Goal: Obtain resource: Download file/media

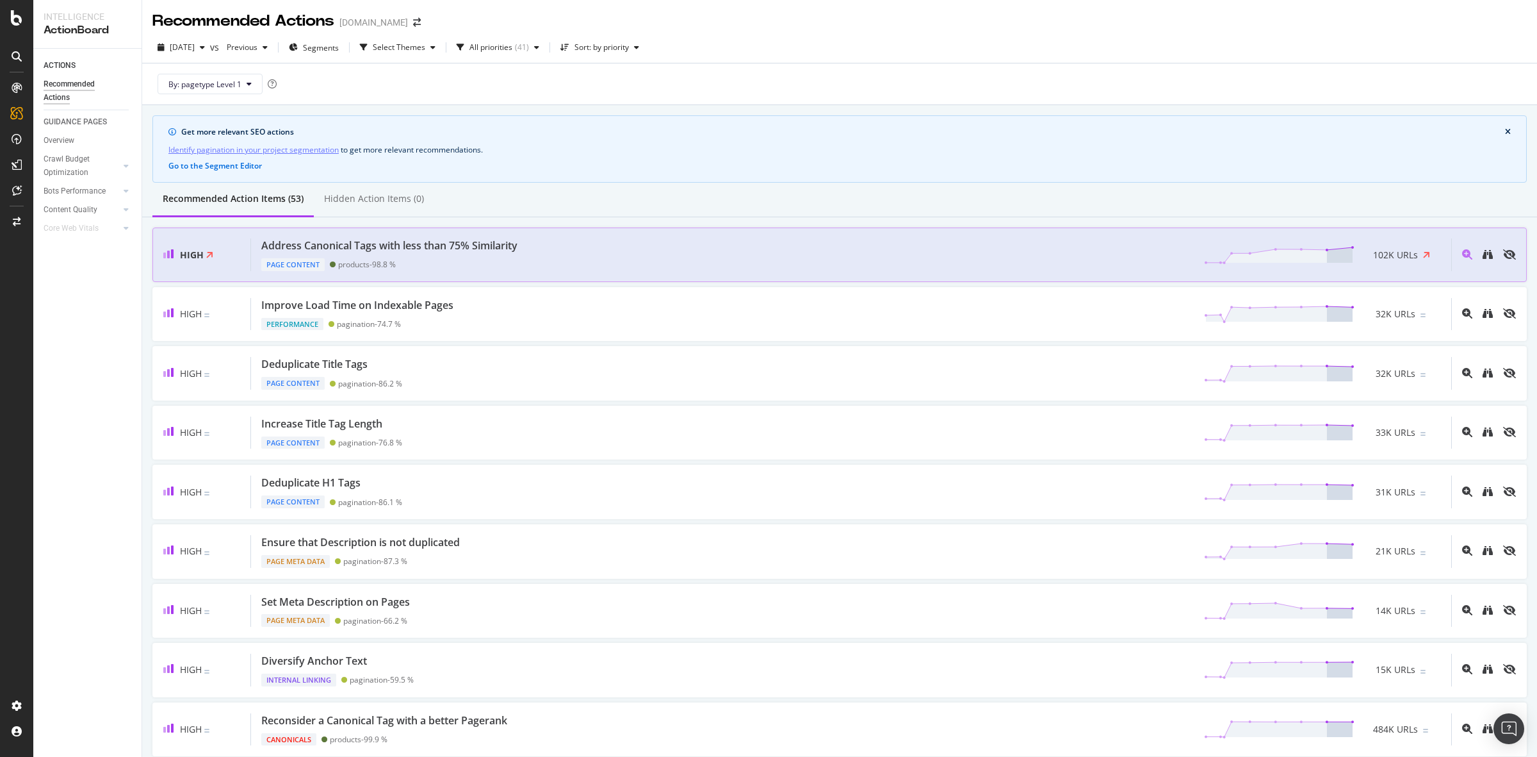
click at [533, 258] on div "Address Canonical Tags with less than 75% Similarity Page Content products - 98…" at bounding box center [851, 254] width 1200 height 33
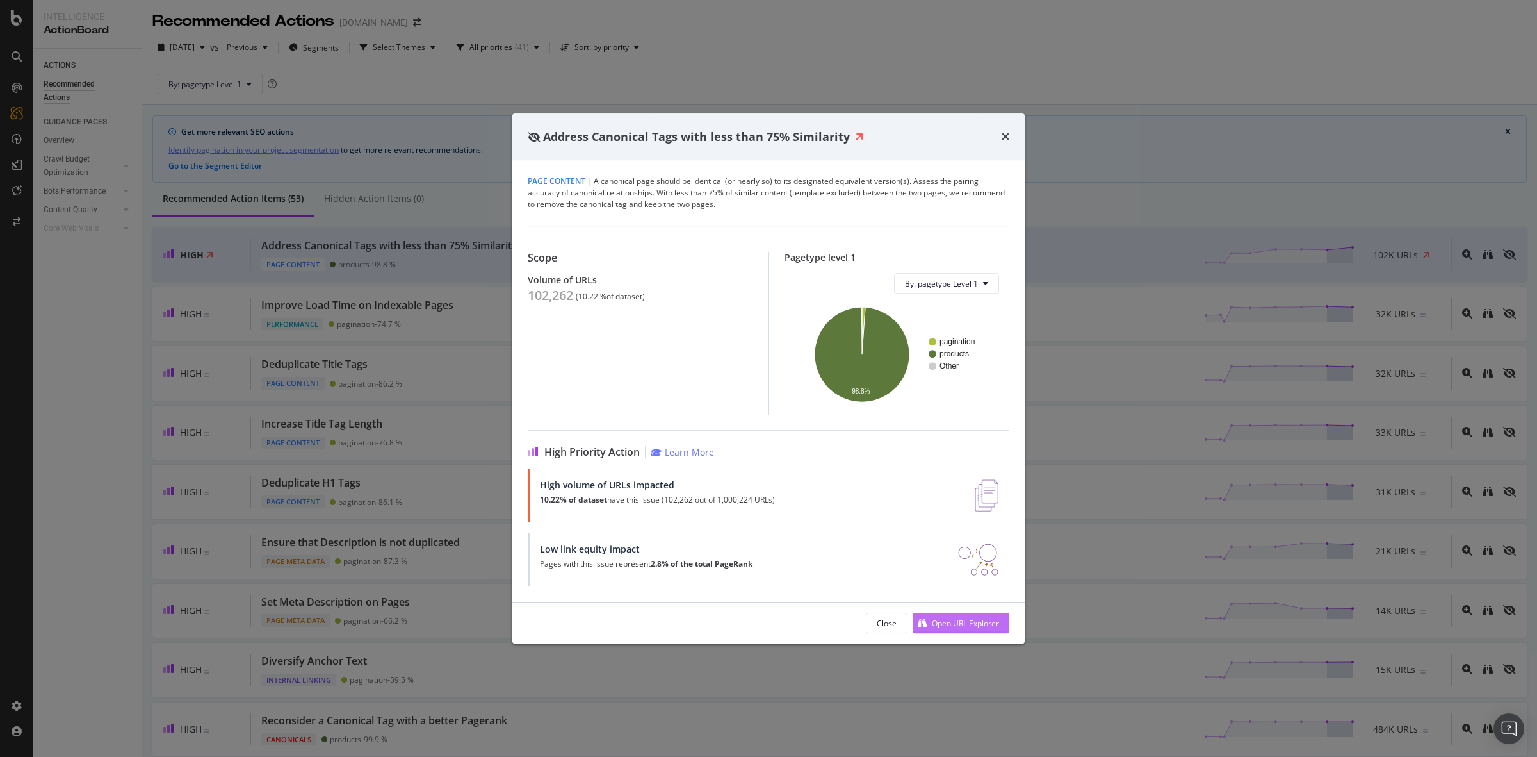
click at [972, 623] on div "Open URL Explorer" at bounding box center [965, 623] width 67 height 11
click at [1001, 142] on div "Address Canonical Tags with less than 75% Similarity" at bounding box center [769, 137] width 482 height 17
click at [1004, 133] on icon "times" at bounding box center [1006, 136] width 8 height 10
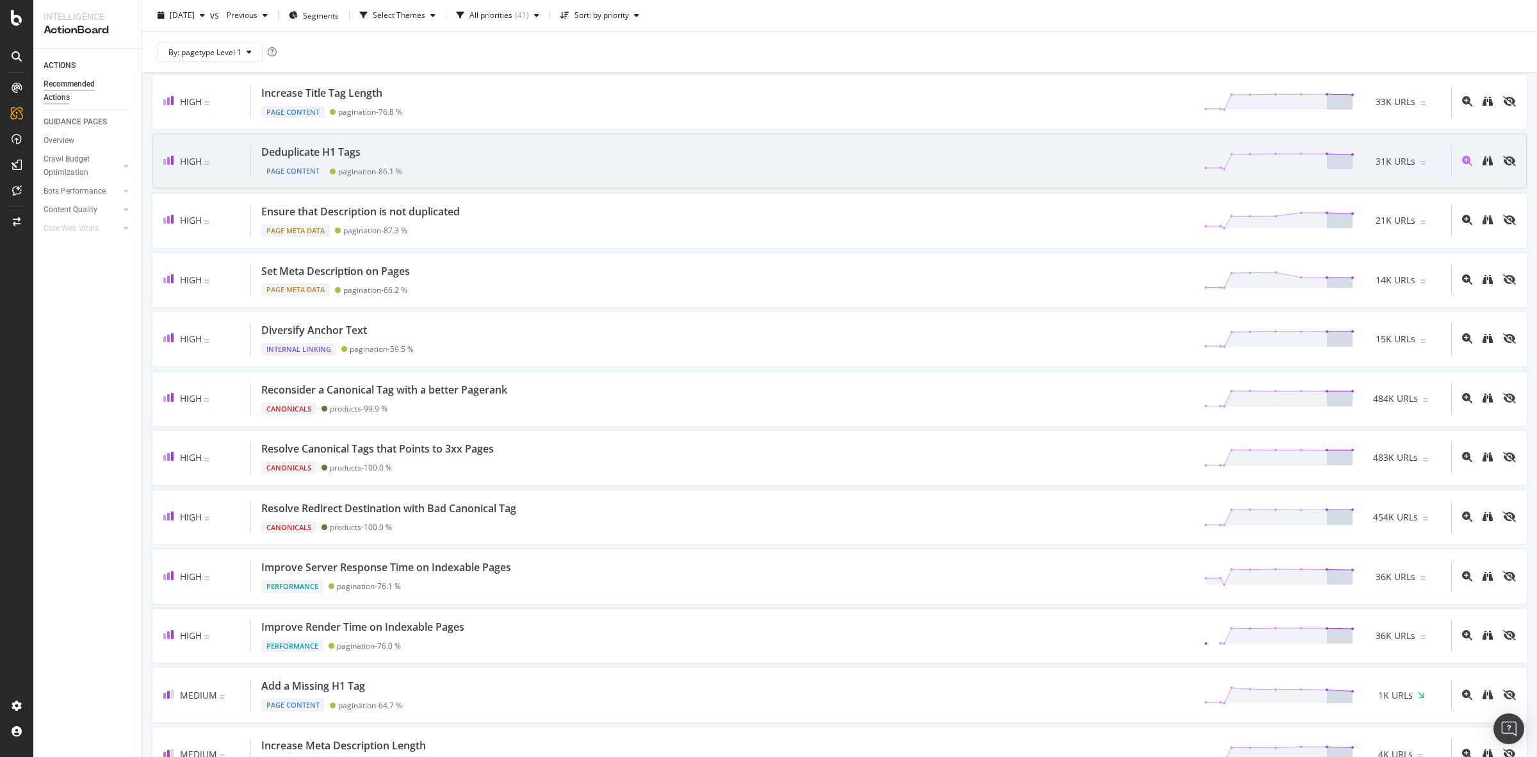
scroll to position [400, 0]
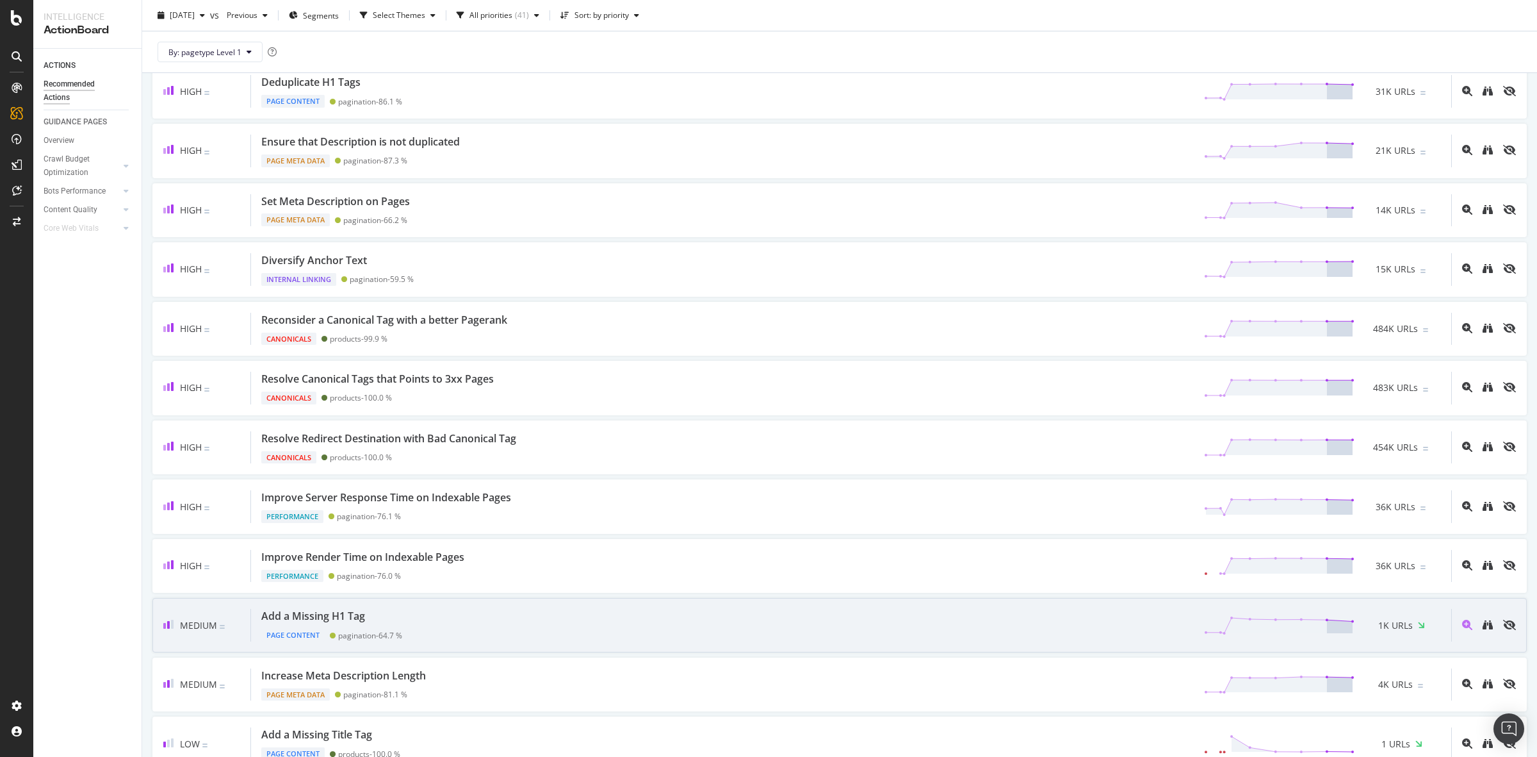
click at [546, 612] on div "Medium Add a Missing H1 Tag Page Content pagination - 64.7 % 1K URLs" at bounding box center [839, 625] width 1375 height 54
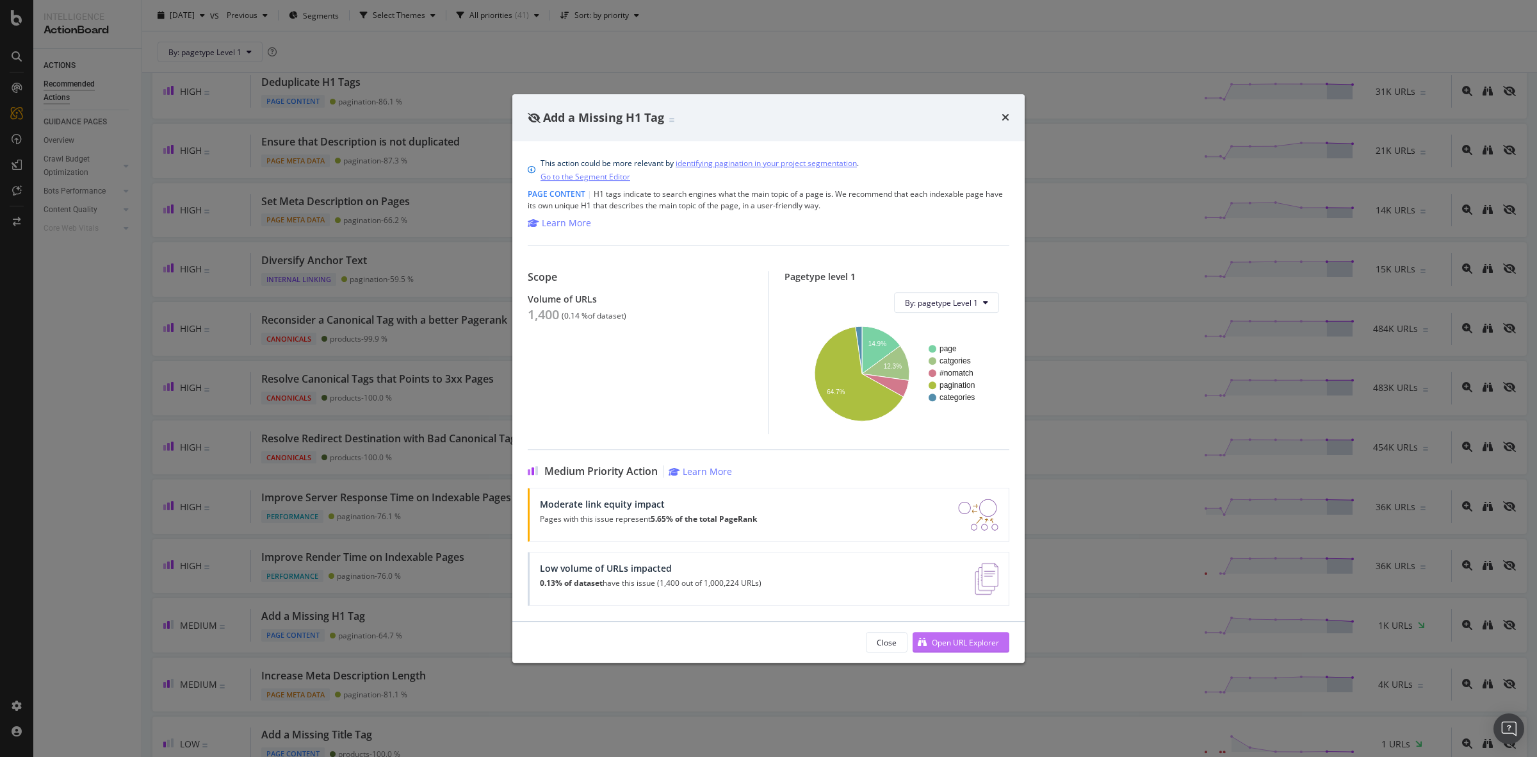
click at [969, 647] on div "Open URL Explorer" at bounding box center [965, 642] width 67 height 11
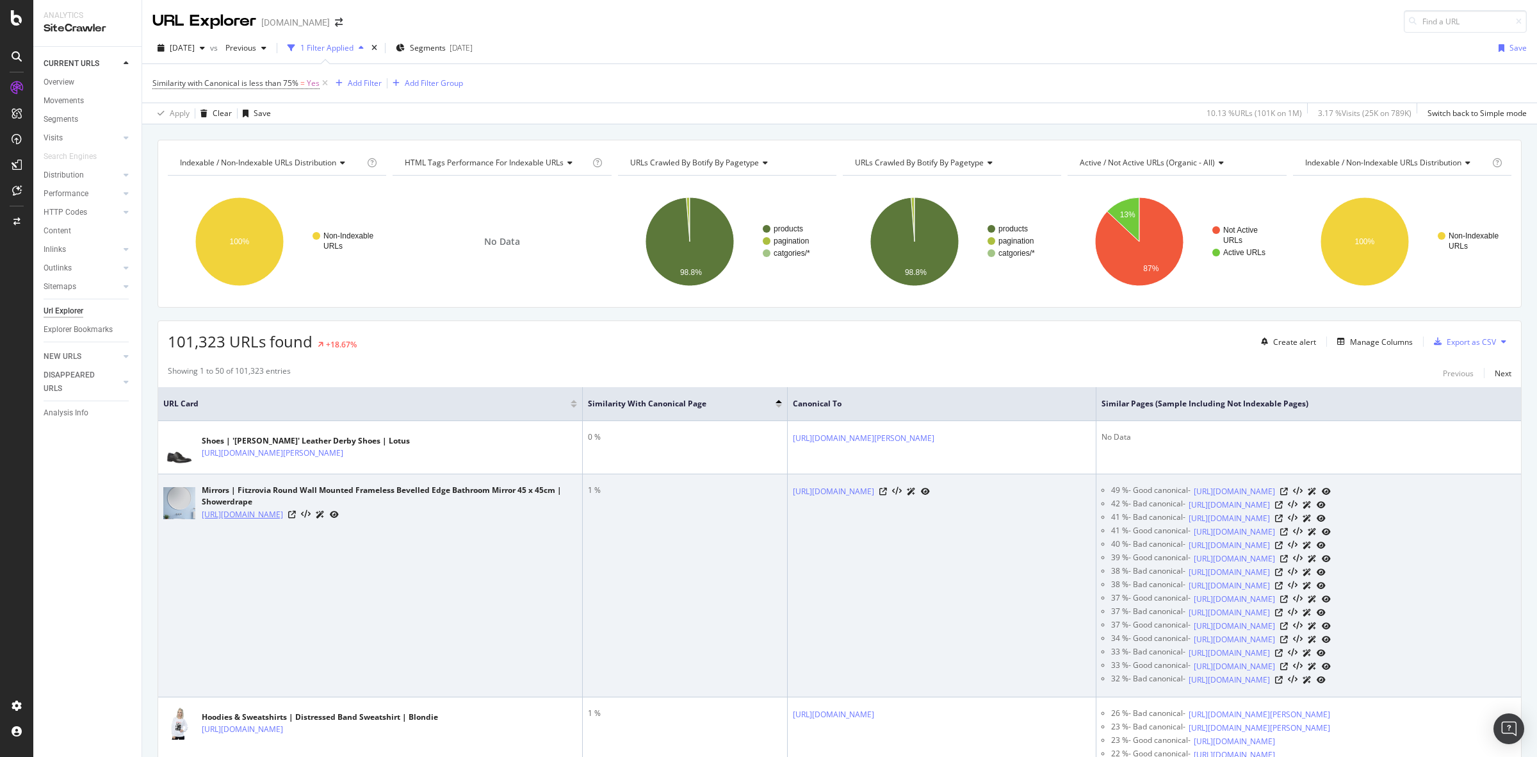
click at [283, 521] on link "https://www.debenhams.com/product/showerdrape-fitzrovia-round-wall-mounted-fram…" at bounding box center [242, 514] width 81 height 13
click at [296, 518] on icon at bounding box center [292, 515] width 8 height 8
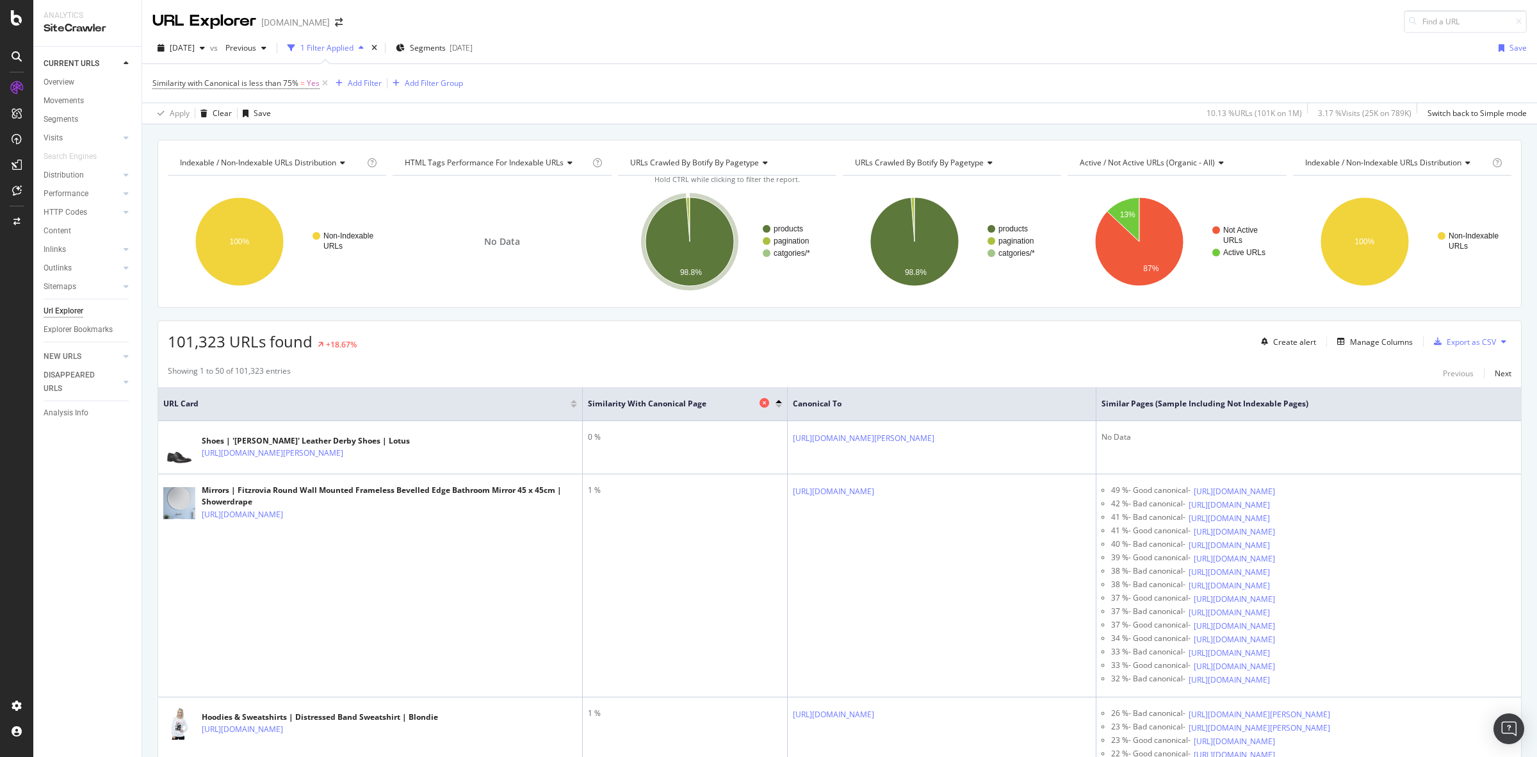
scroll to position [560, 0]
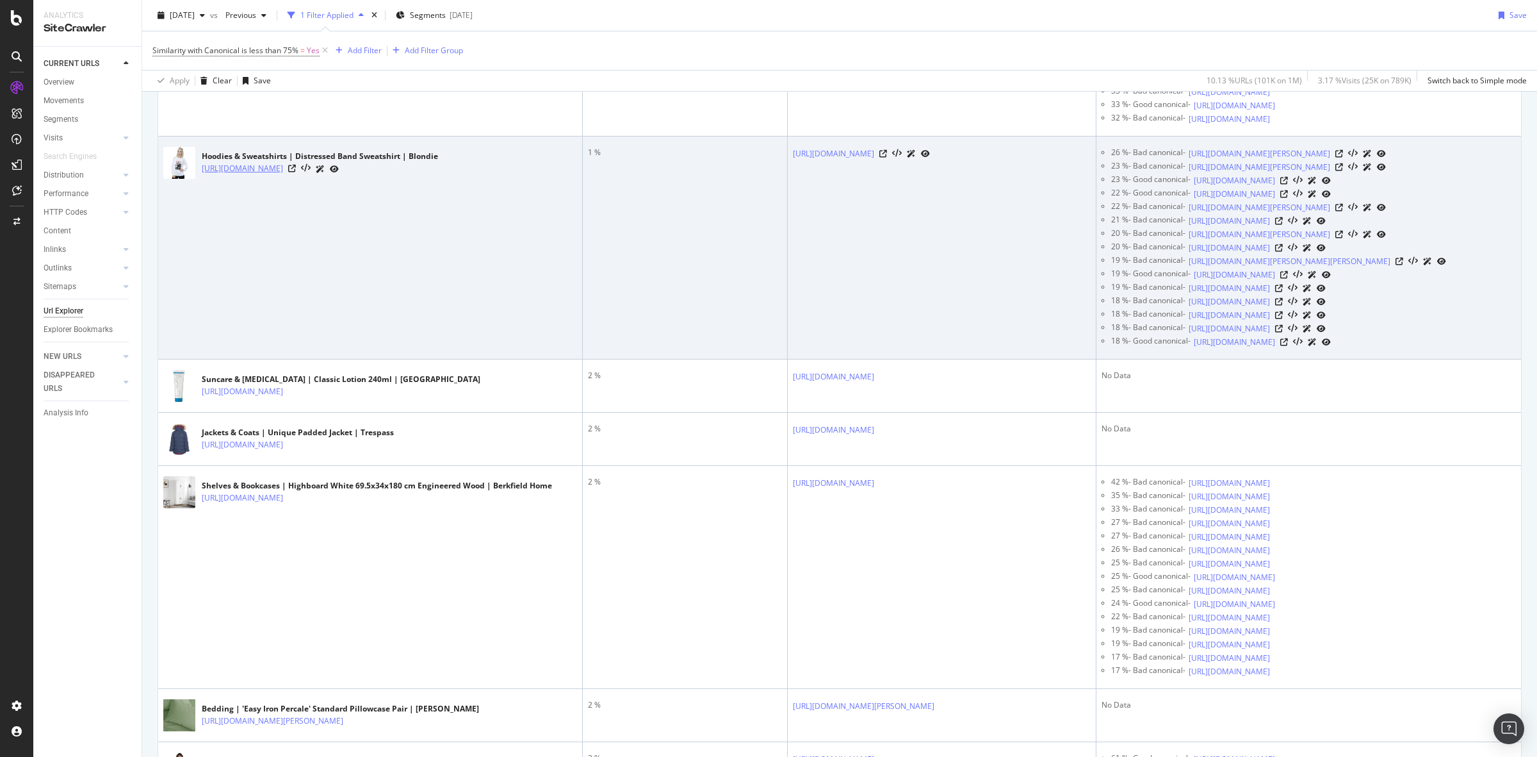
click at [283, 175] on link "https://www.debenhams.com/product/blondie-distressed-band-sweatshirt_p-56b30982…" at bounding box center [242, 168] width 81 height 13
click at [296, 172] on icon at bounding box center [292, 169] width 8 height 8
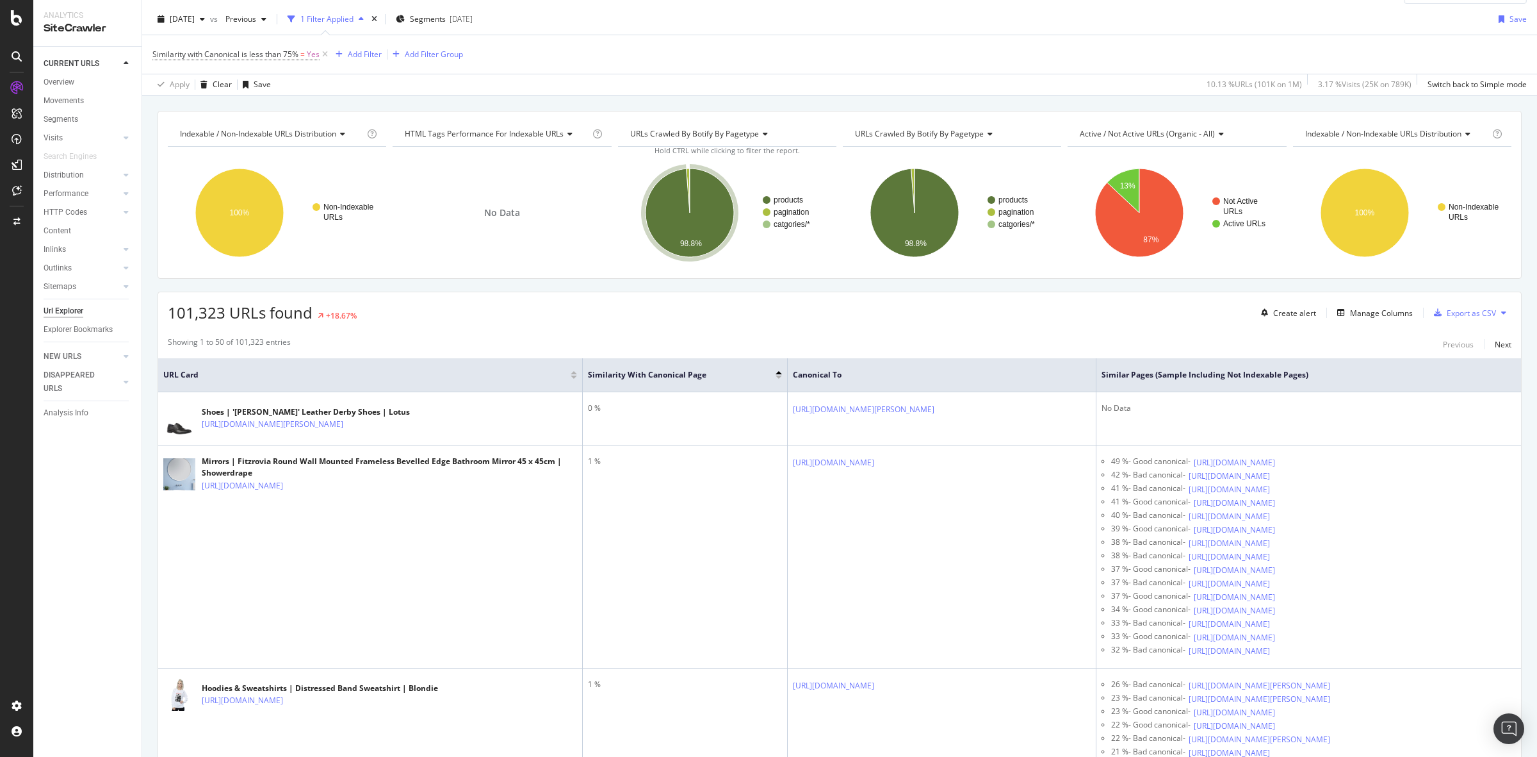
scroll to position [0, 0]
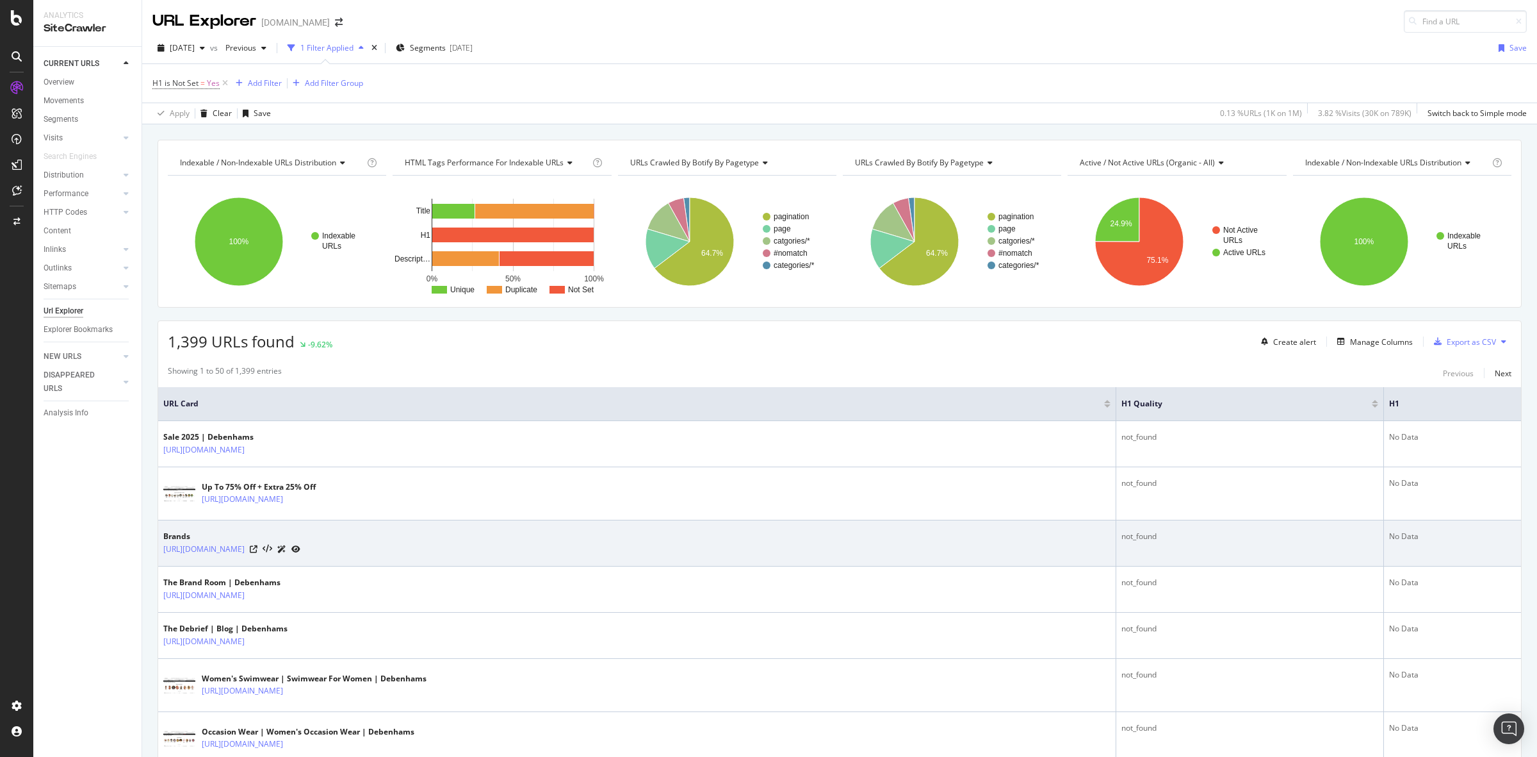
scroll to position [400, 0]
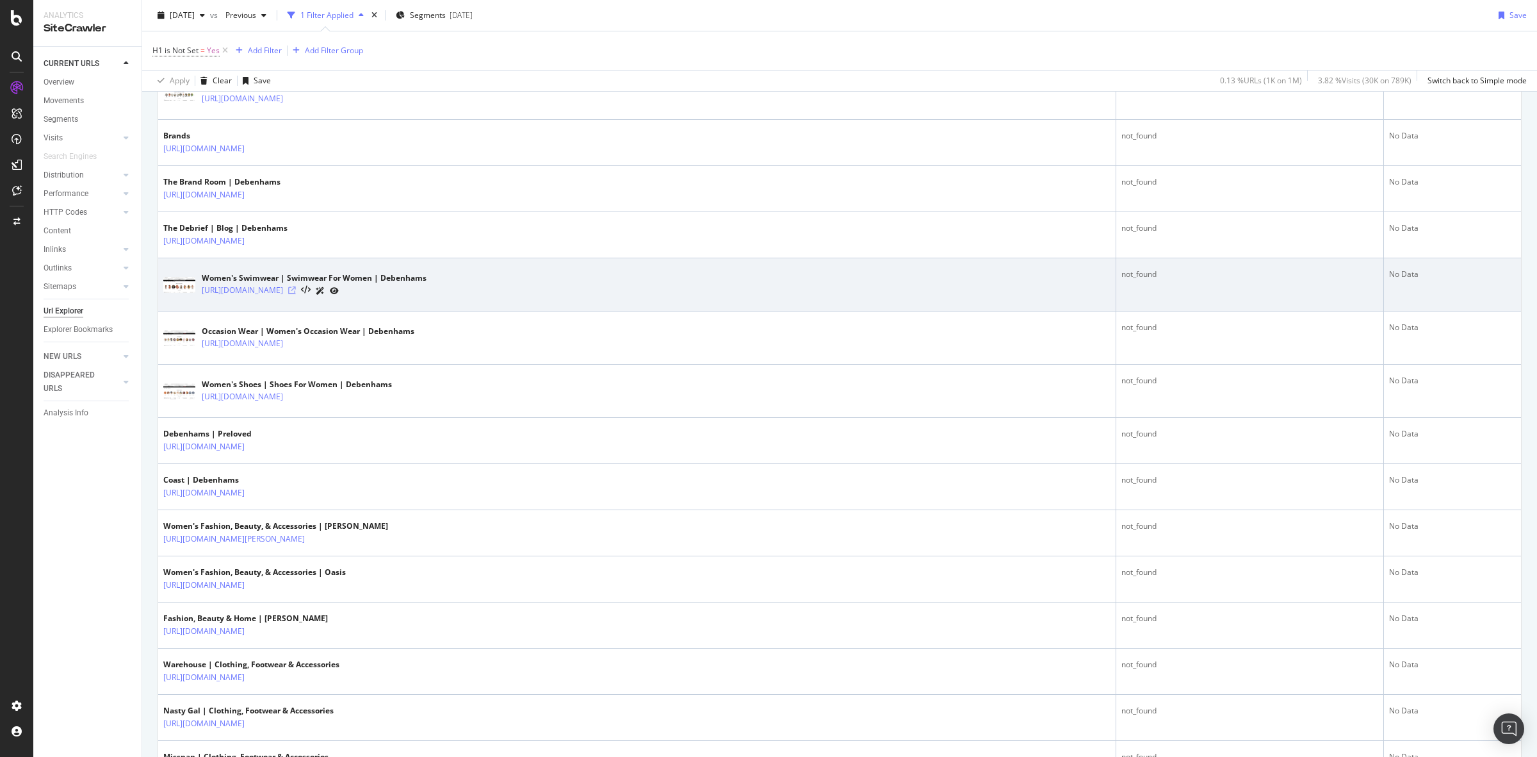
click at [296, 291] on icon at bounding box center [292, 290] width 8 height 8
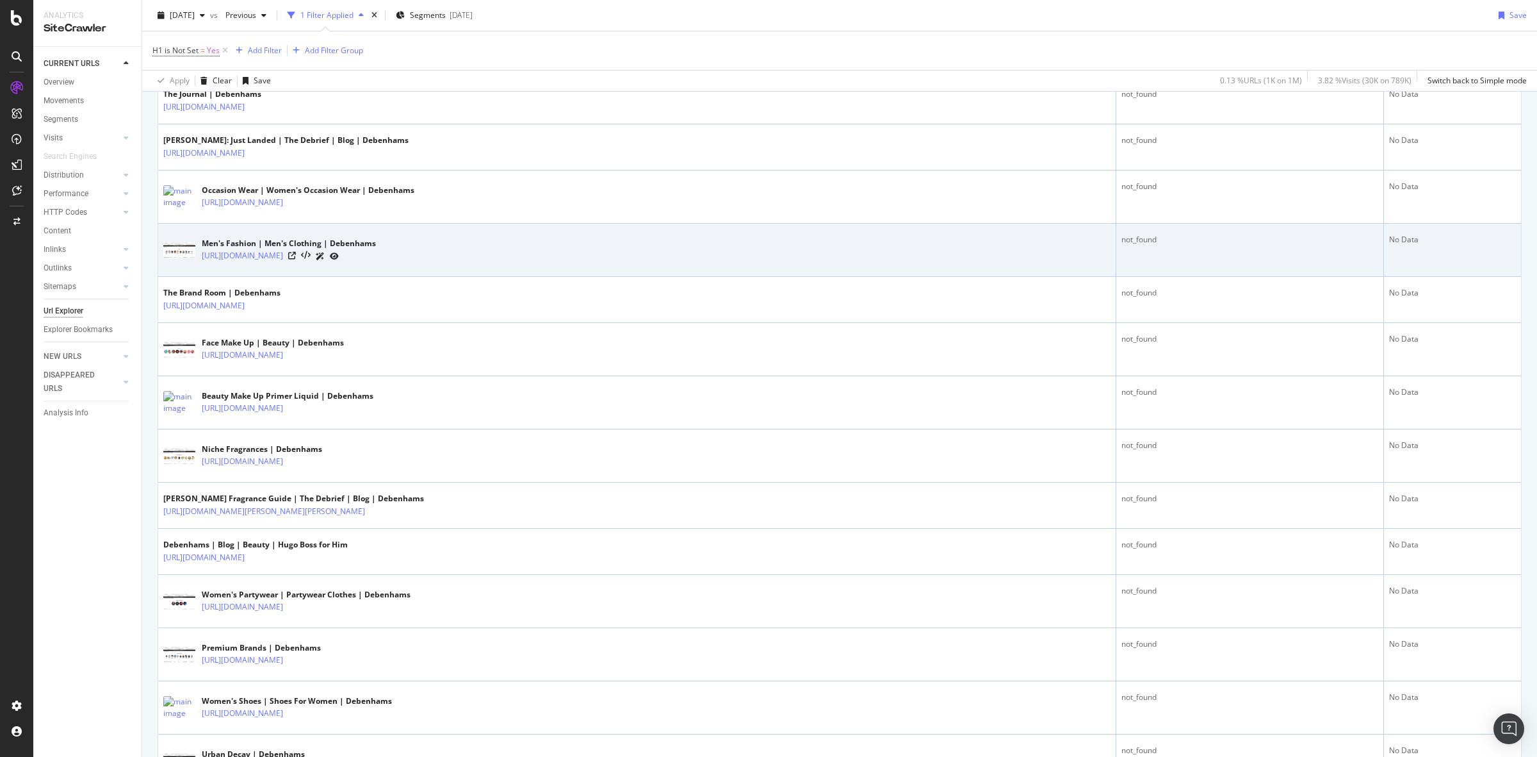
scroll to position [2151, 0]
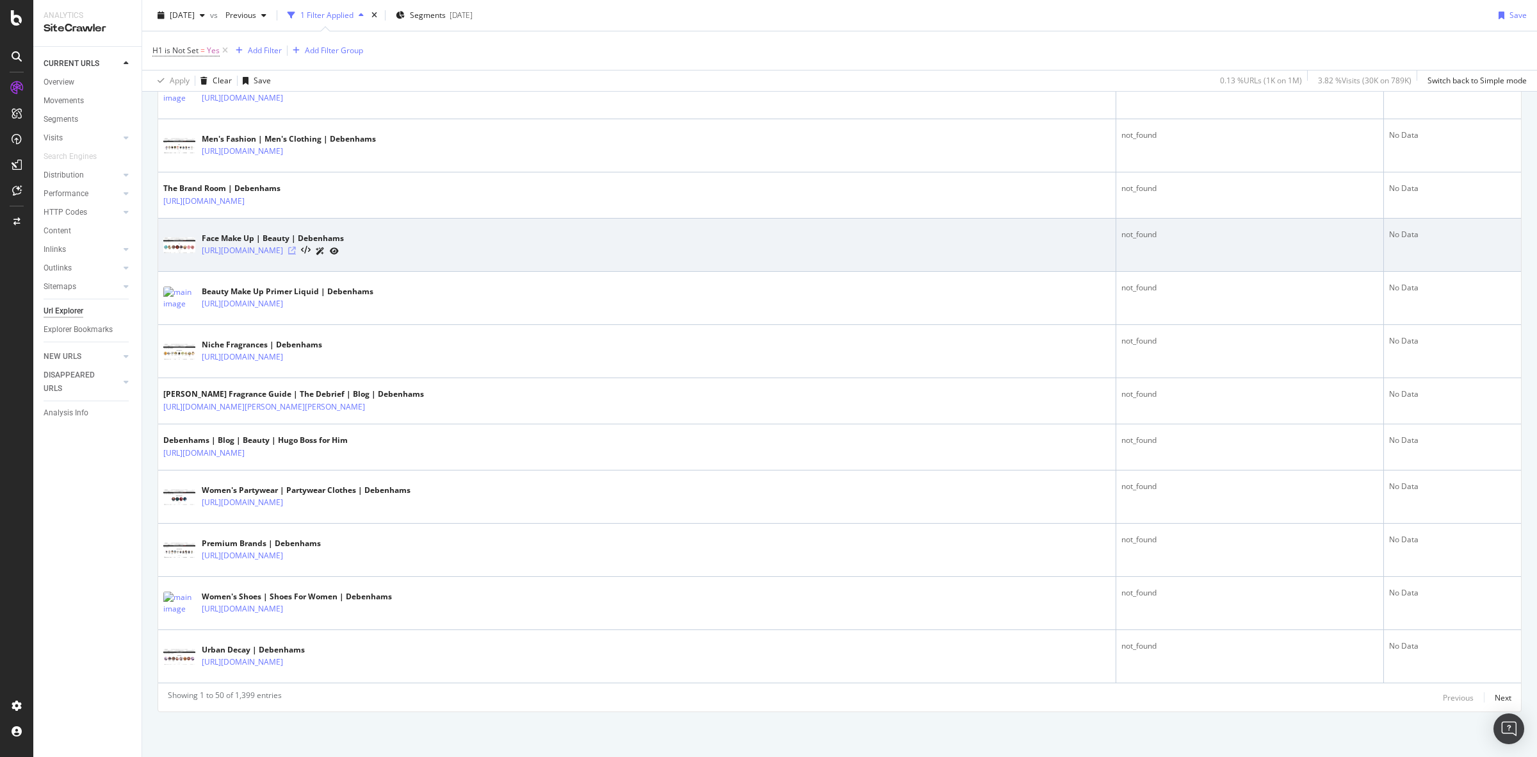
click at [296, 247] on icon at bounding box center [292, 251] width 8 height 8
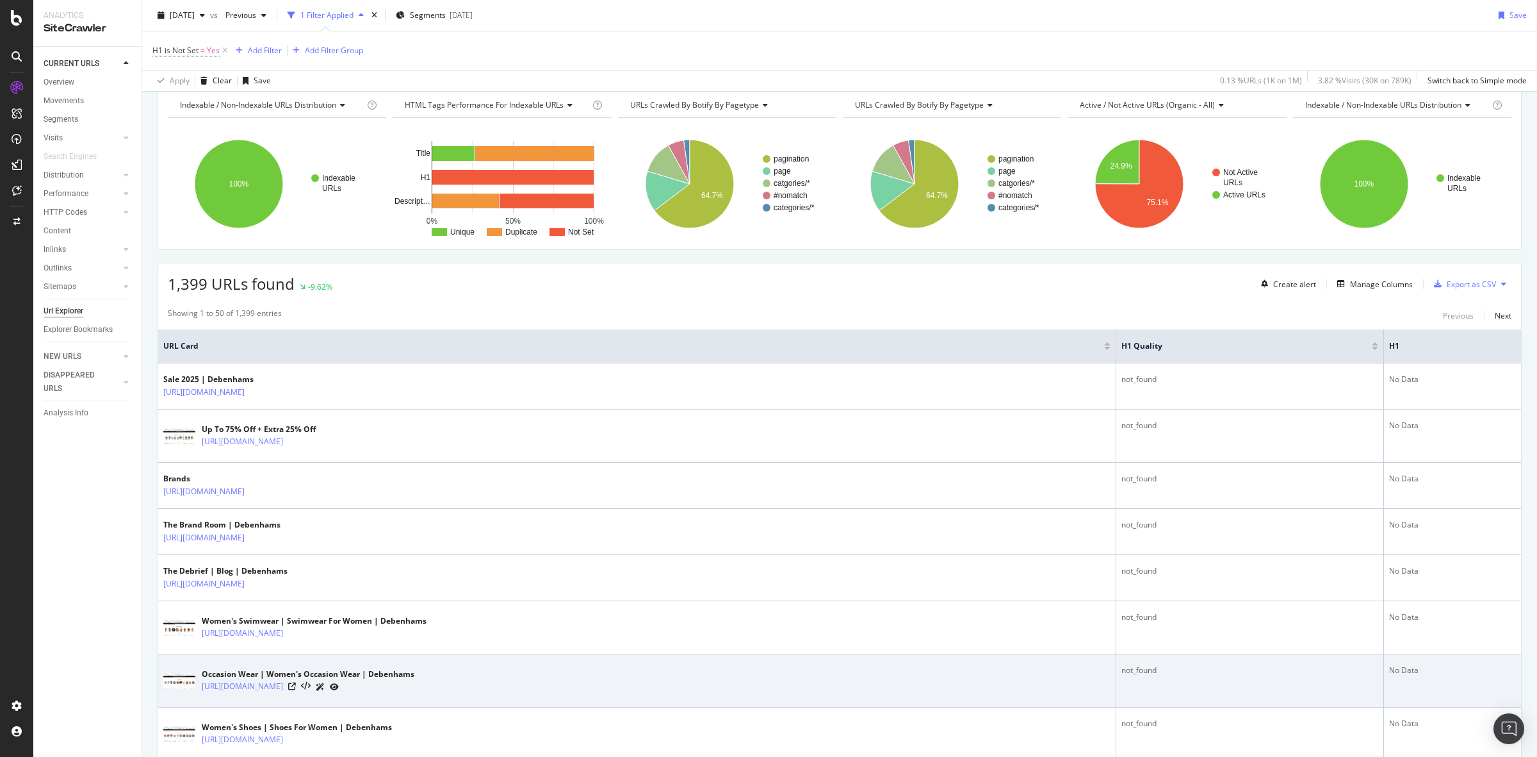
scroll to position [0, 0]
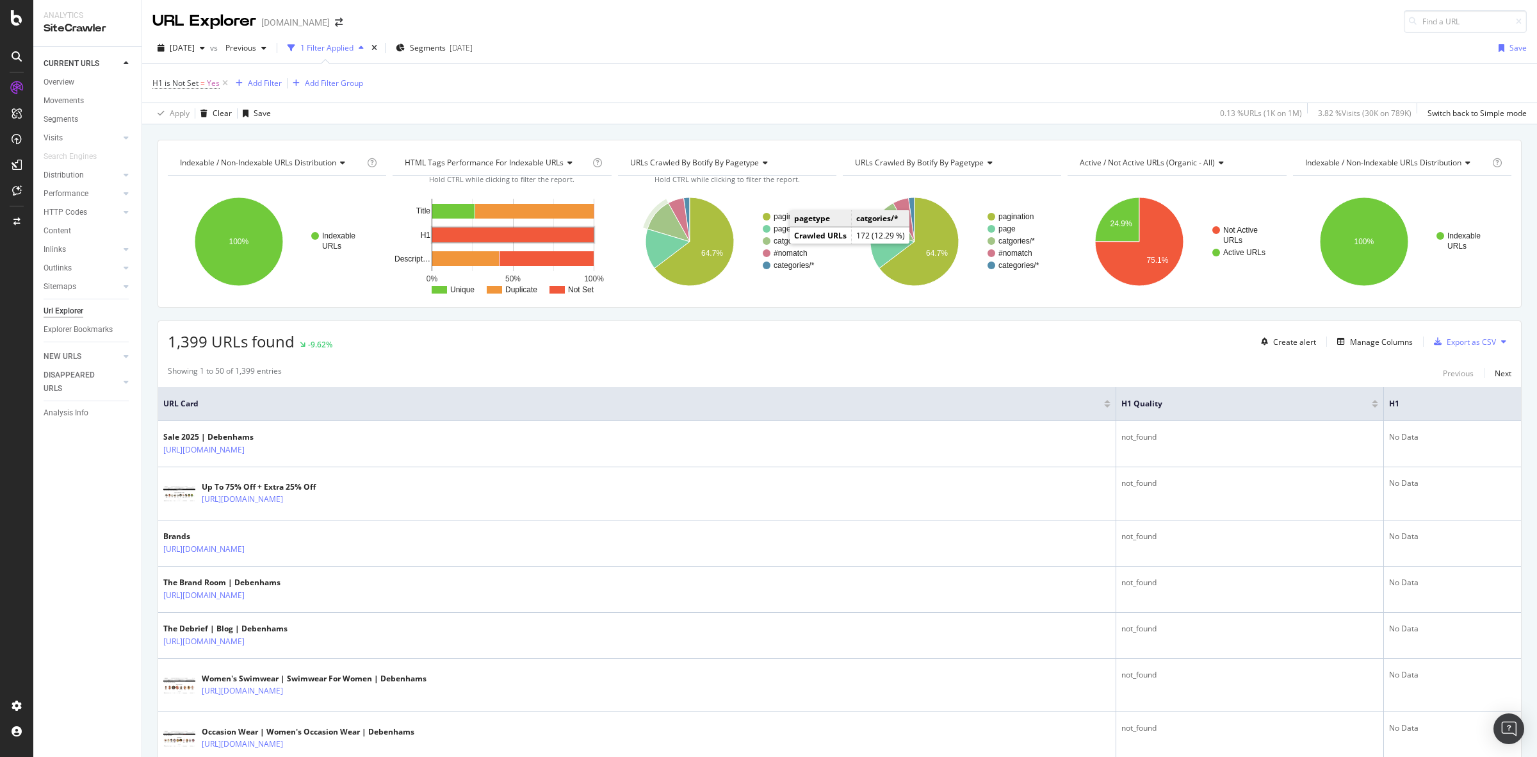
drag, startPoint x: 776, startPoint y: 239, endPoint x: 591, endPoint y: 402, distance: 246.9
click at [776, 239] on text "catgories/*" at bounding box center [792, 240] width 37 height 9
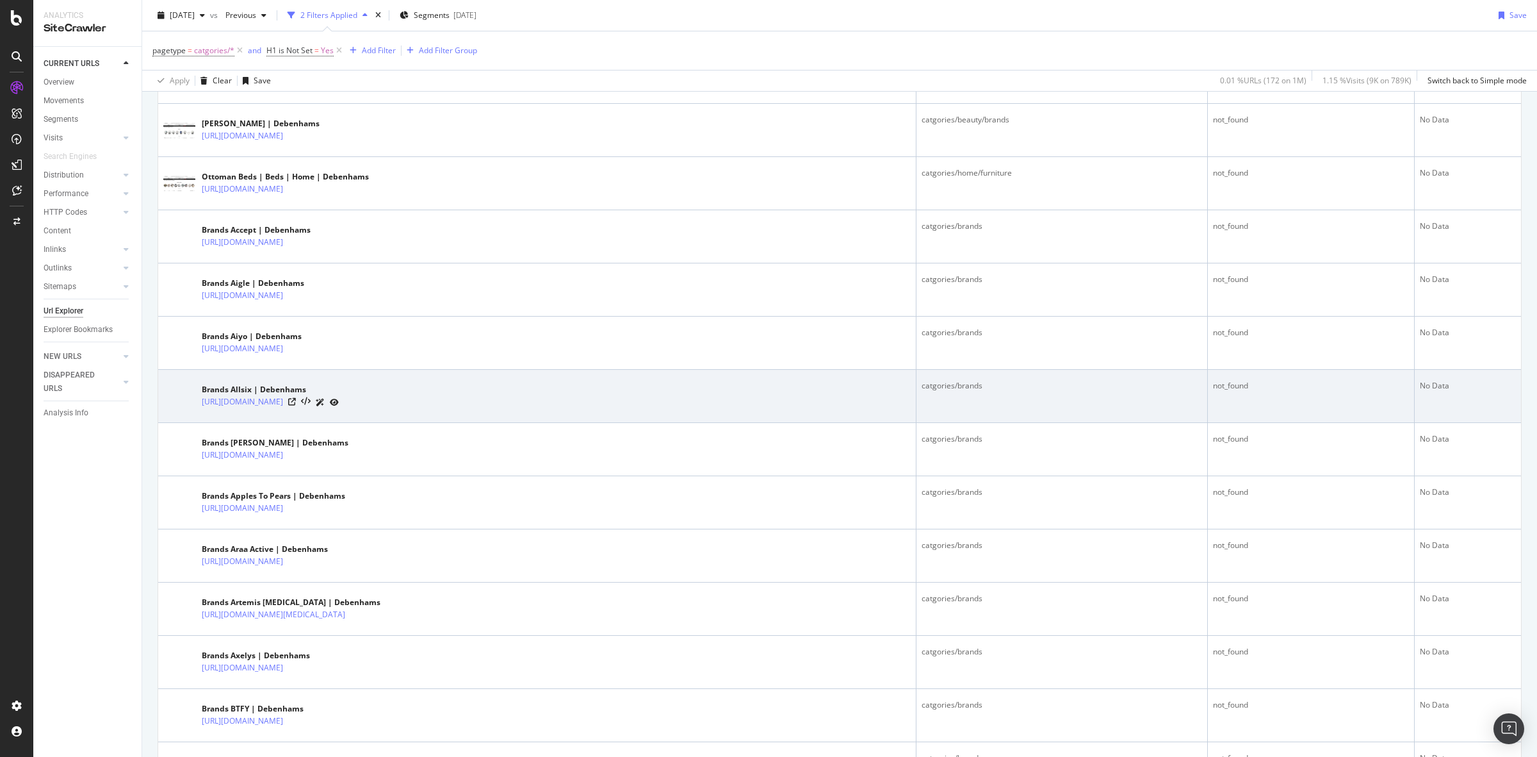
scroll to position [943, 0]
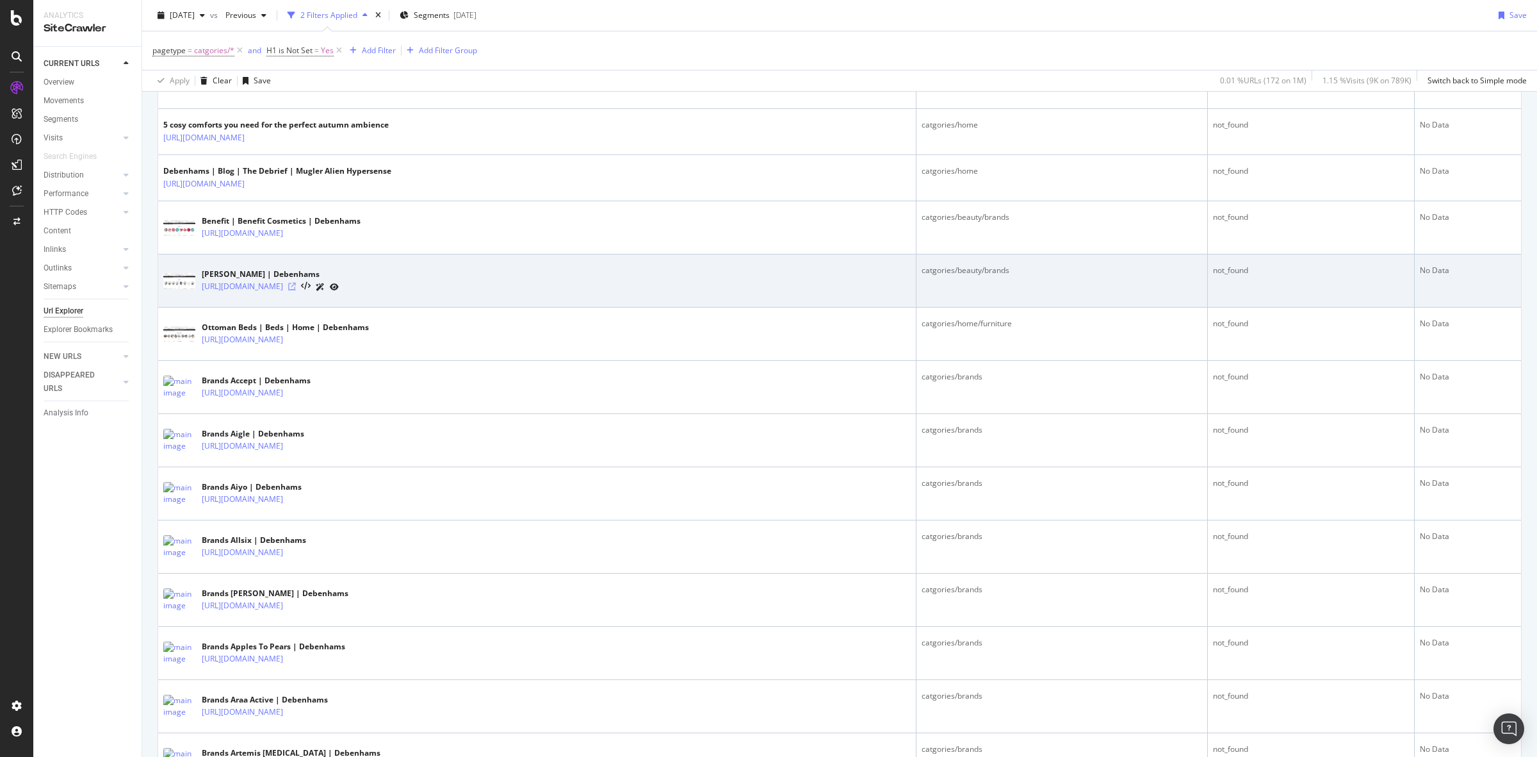
click at [296, 286] on icon at bounding box center [292, 286] width 8 height 8
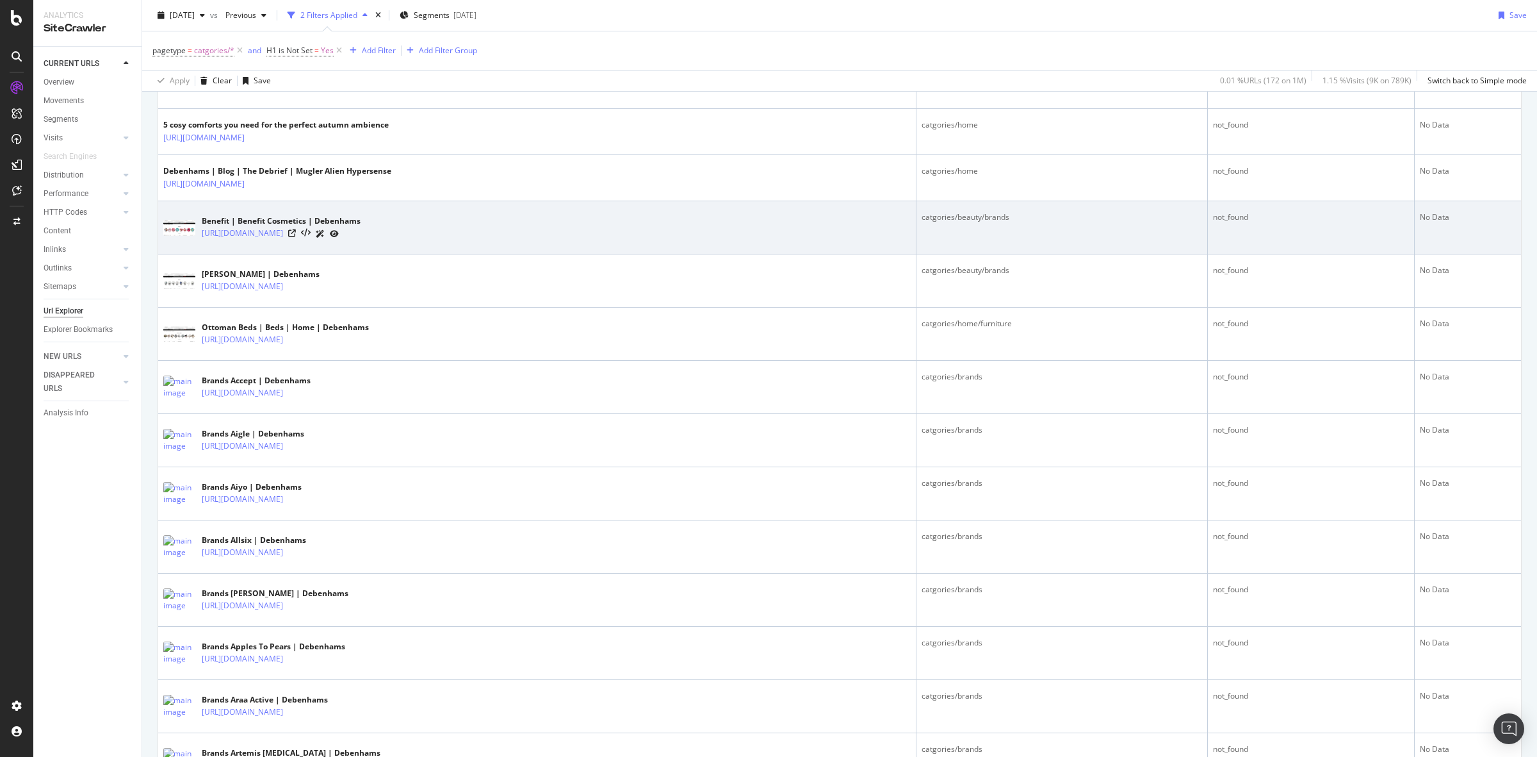
click at [361, 237] on div "[URL][DOMAIN_NAME]" at bounding box center [281, 233] width 159 height 13
click at [296, 237] on icon at bounding box center [292, 233] width 8 height 8
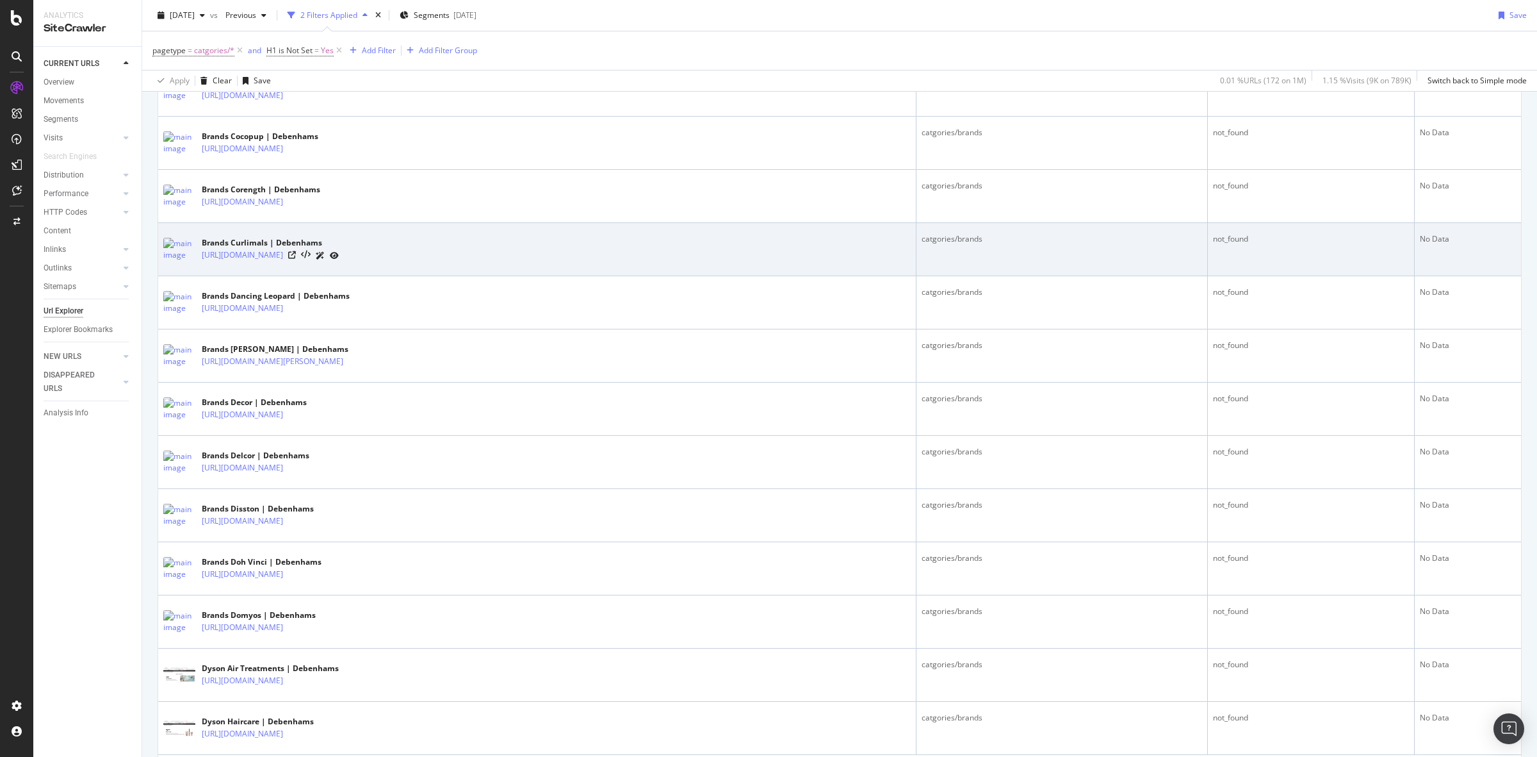
scroll to position [2384, 0]
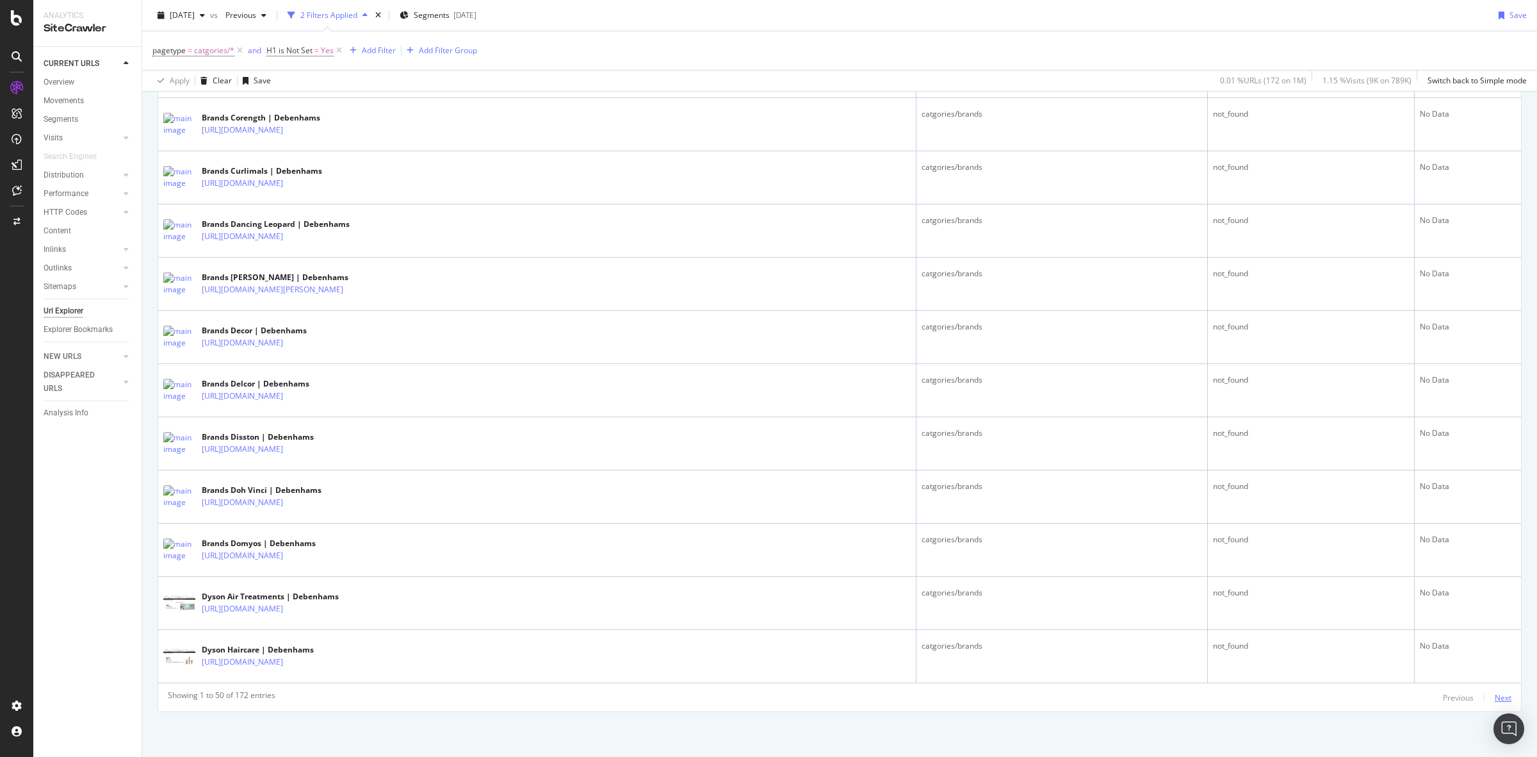
click at [1495, 698] on div "Next" at bounding box center [1503, 697] width 17 height 11
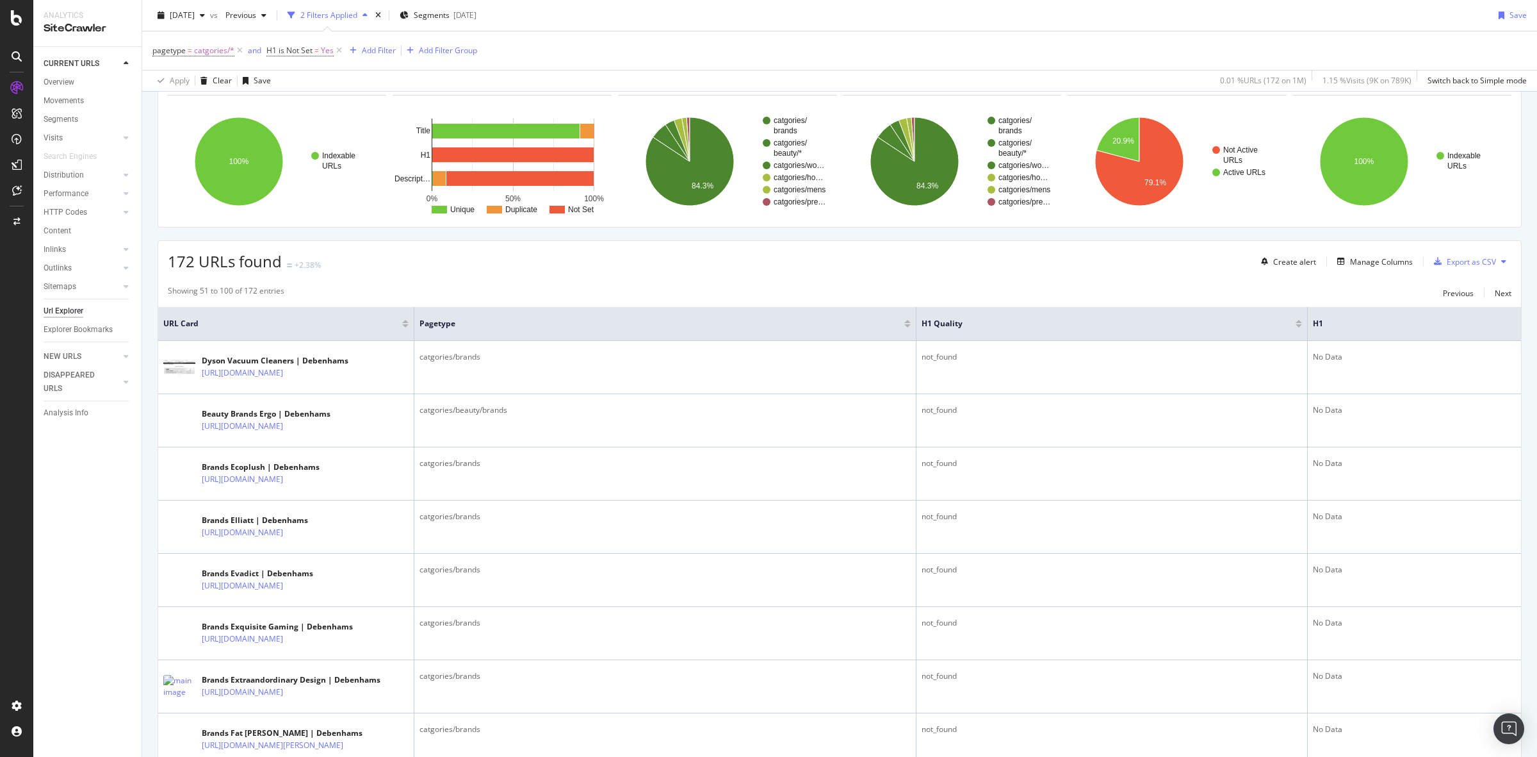
scroll to position [721, 0]
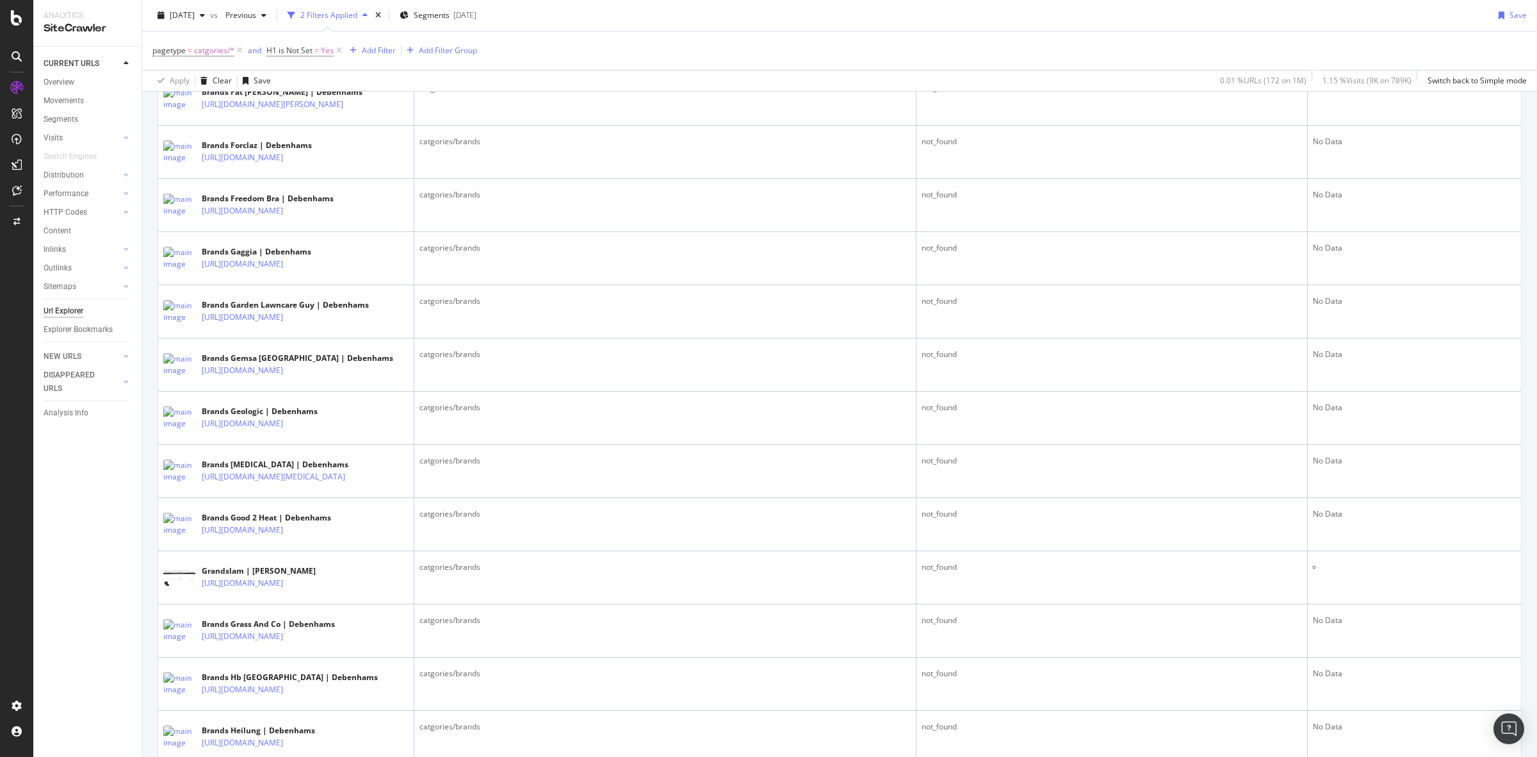
click at [72, 514] on div "CURRENT URLS Overview Movements Segments Visits Analysis Orphan URLs Search Eng…" at bounding box center [87, 402] width 108 height 710
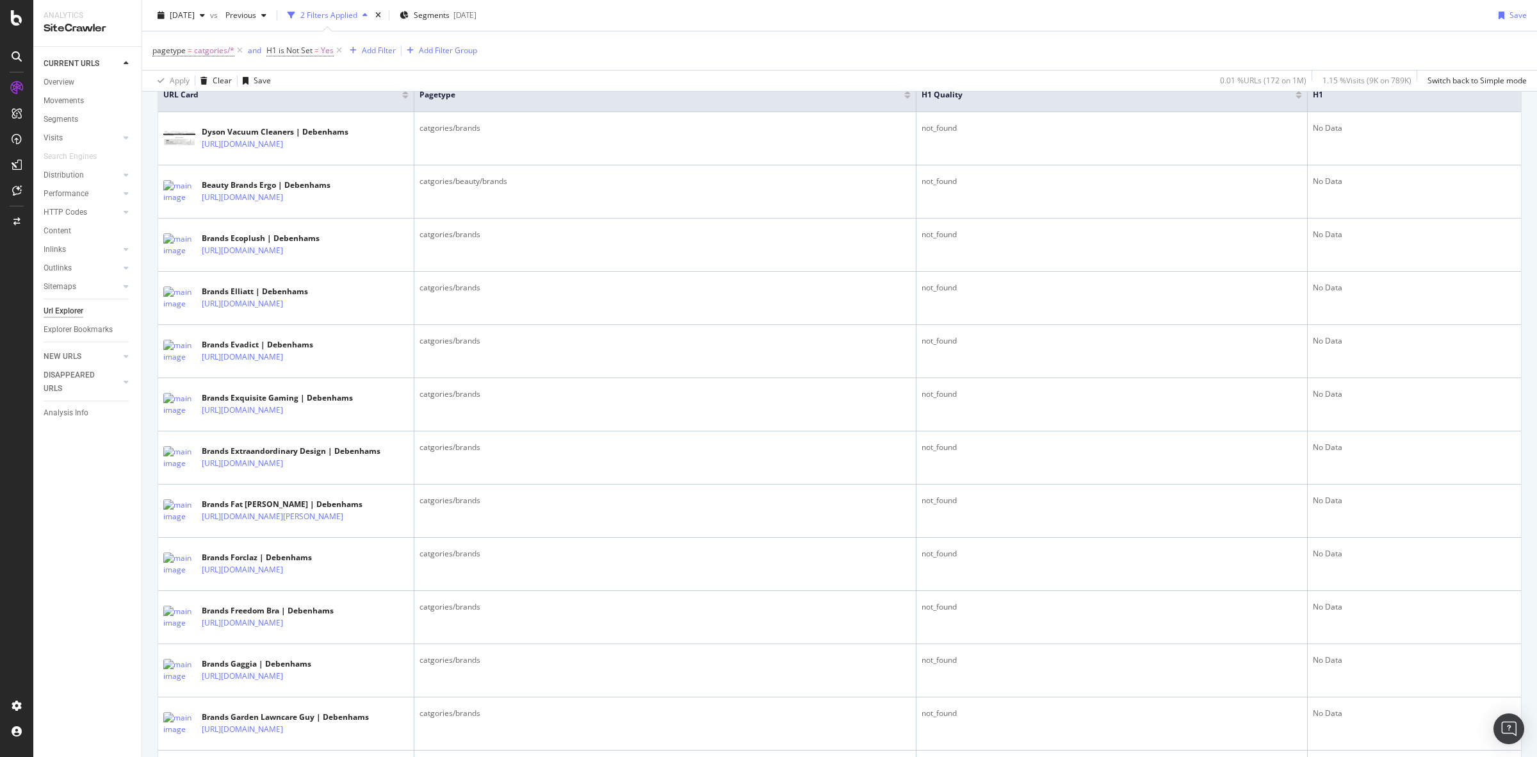
scroll to position [240, 0]
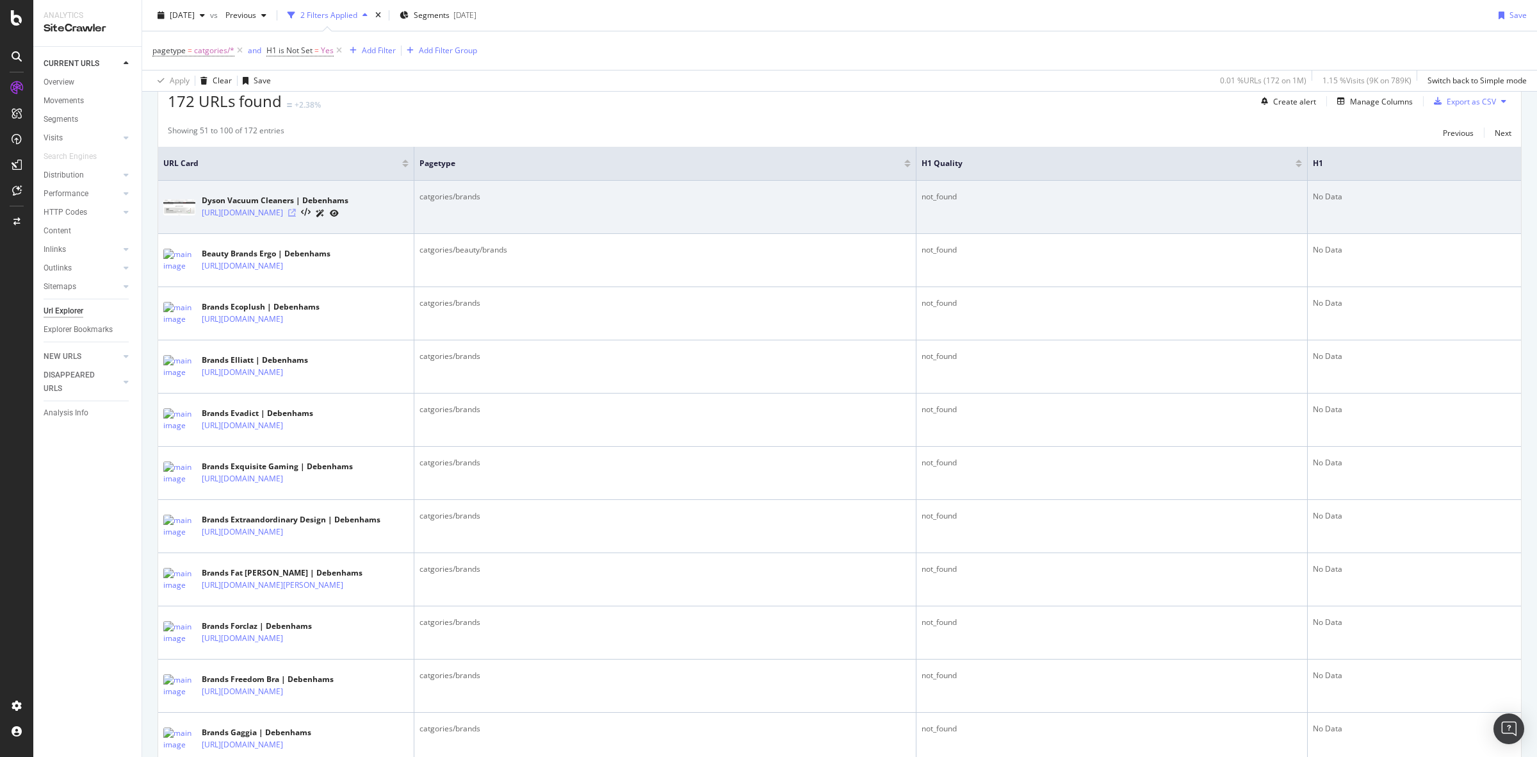
click at [296, 217] on icon at bounding box center [292, 213] width 8 height 8
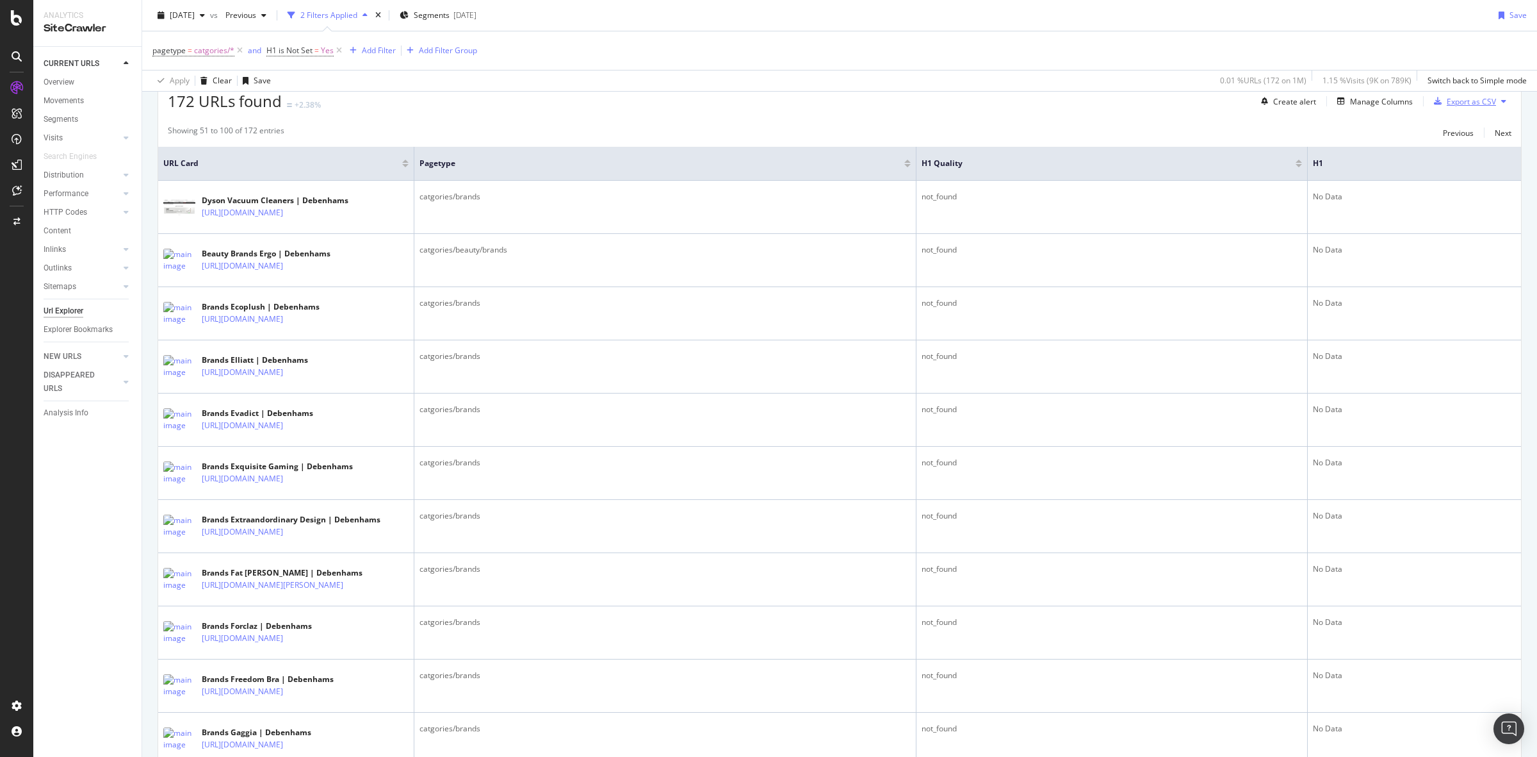
click at [1457, 102] on div "Export as CSV" at bounding box center [1471, 101] width 49 height 11
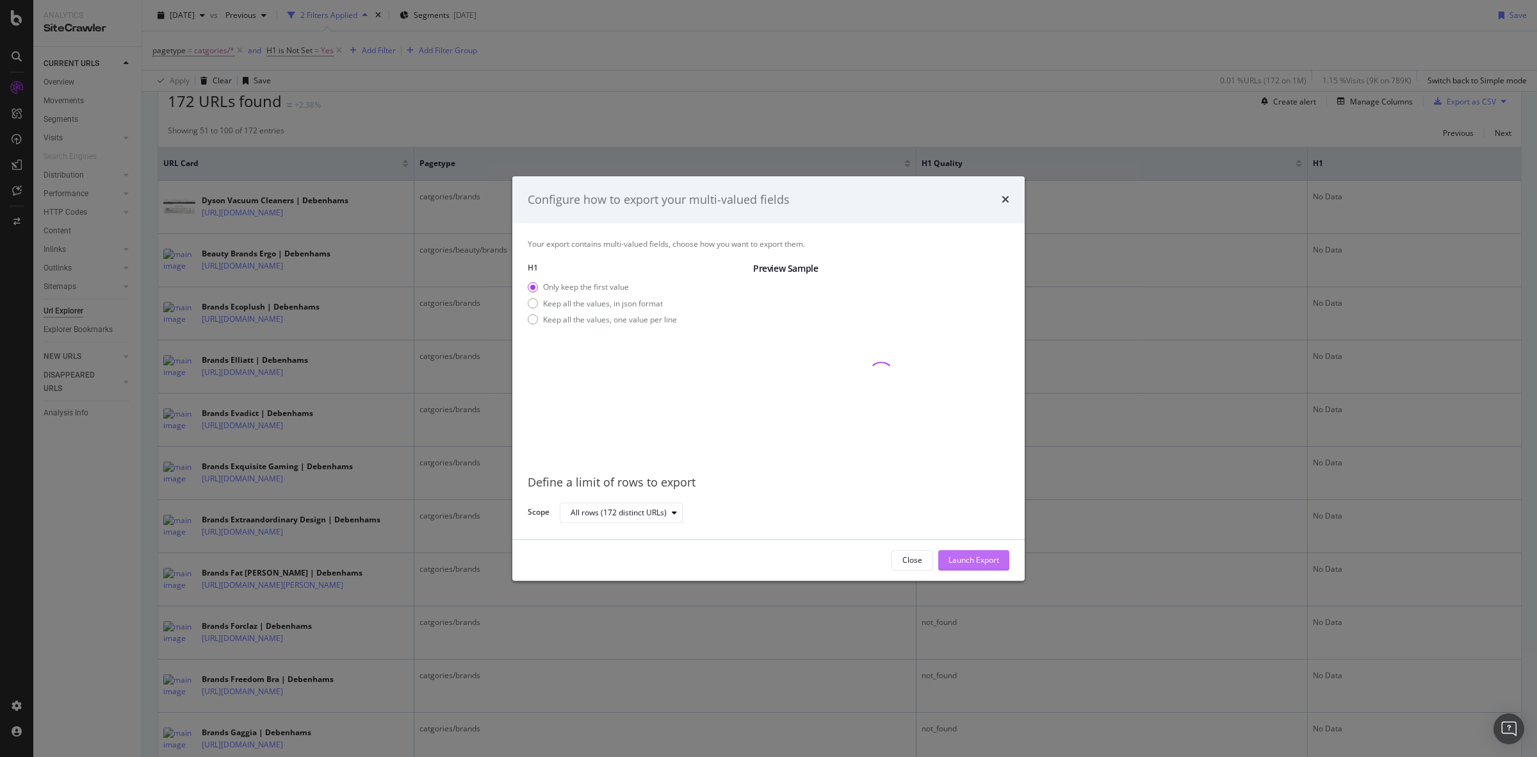
click at [984, 552] on div "Launch Export" at bounding box center [974, 559] width 51 height 19
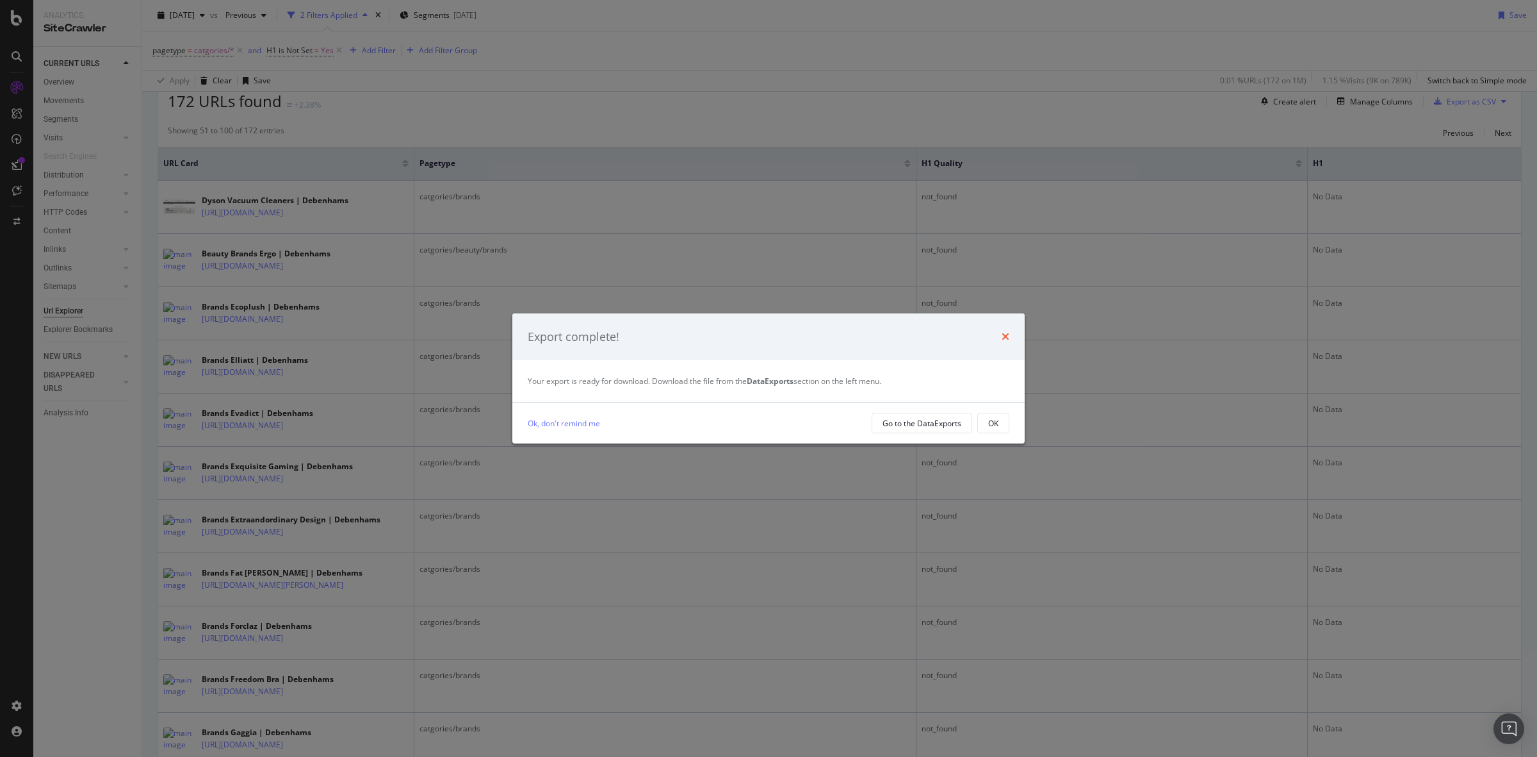
click at [1006, 331] on icon "times" at bounding box center [1006, 336] width 8 height 10
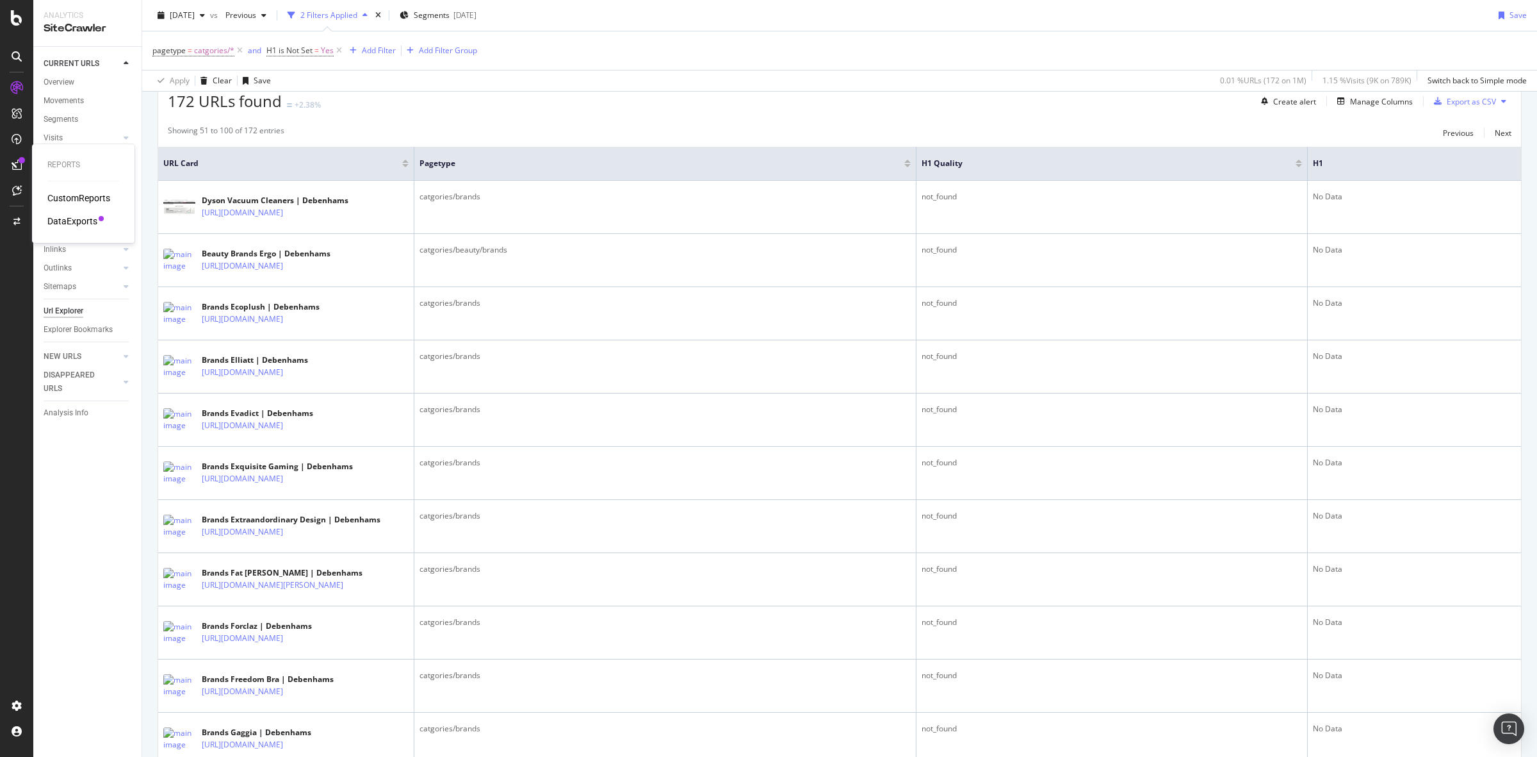
click at [65, 220] on div "DataExports" at bounding box center [72, 221] width 50 height 13
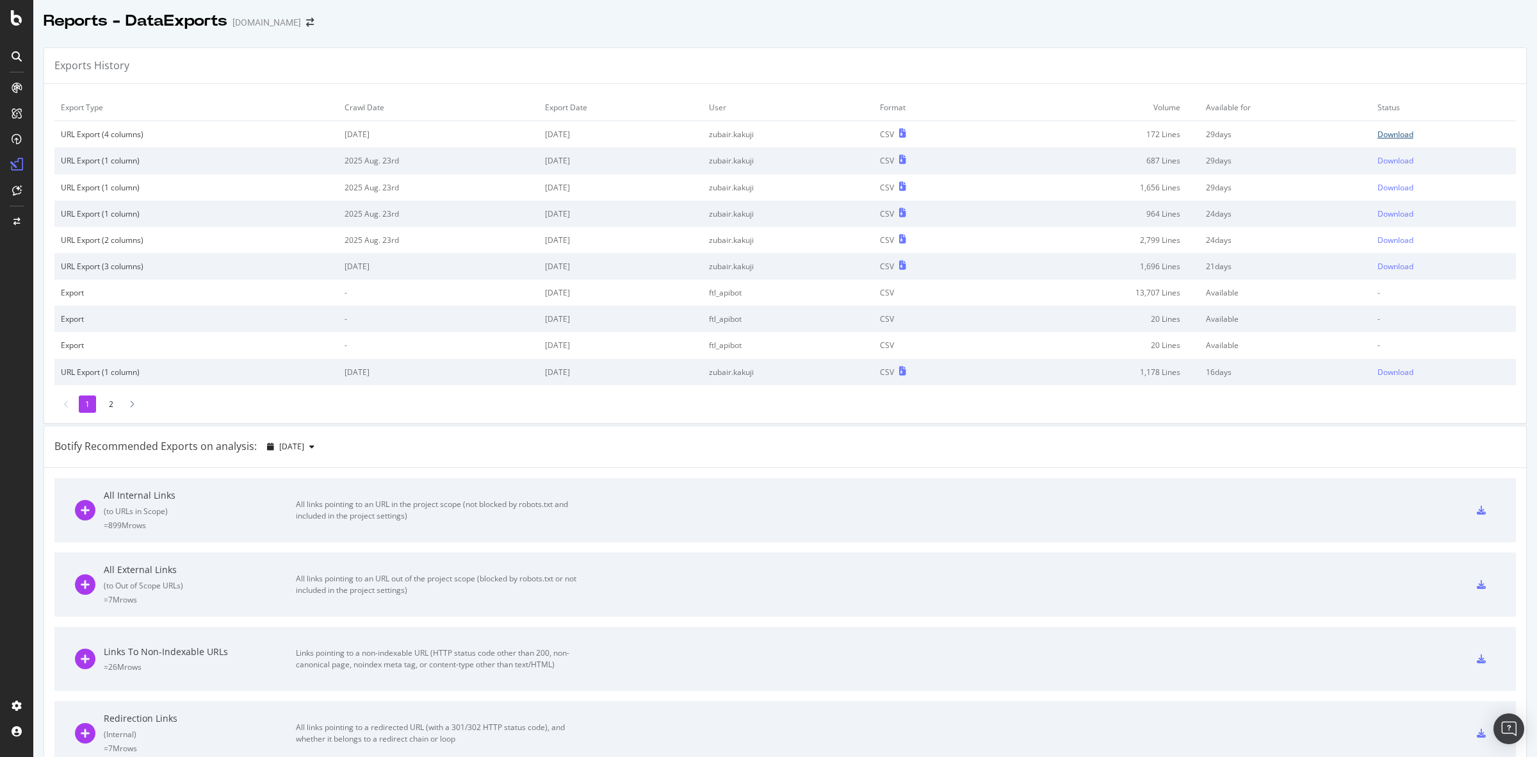
click at [1378, 130] on div "Download" at bounding box center [1396, 134] width 36 height 11
click at [933, 23] on div "Reports - DataExports [DOMAIN_NAME]" at bounding box center [785, 16] width 1504 height 32
